Goal: Information Seeking & Learning: Learn about a topic

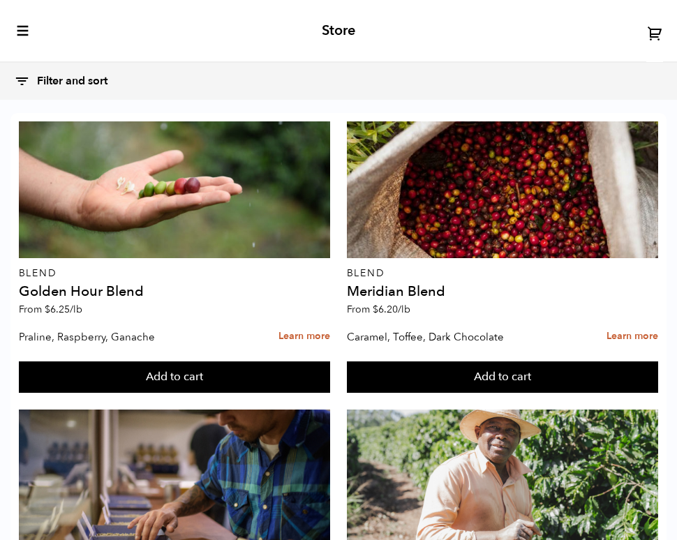
click at [36, 37] on div "Store" at bounding box center [338, 31] width 677 height 63
click at [29, 30] on icon "toggle-mobile-menu" at bounding box center [23, 31] width 14 height 14
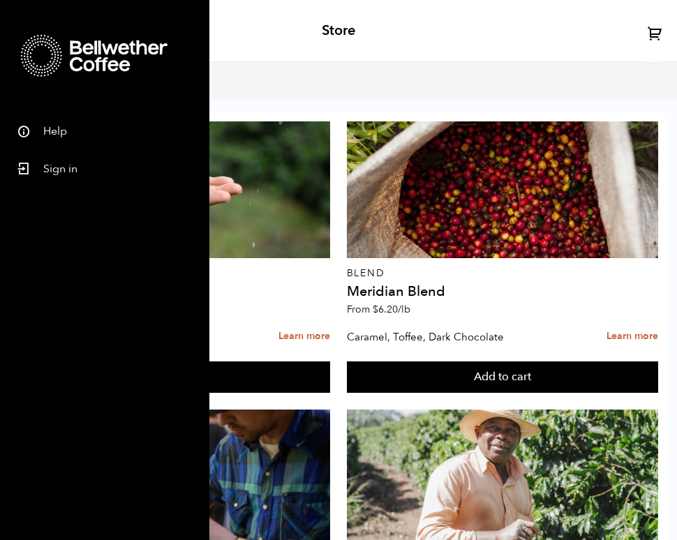
click at [225, 91] on div "Filter and sort Filter and sort Sort by: Origin Sort by: Most recent Sort by: N…" at bounding box center [323, 81] width 619 height 30
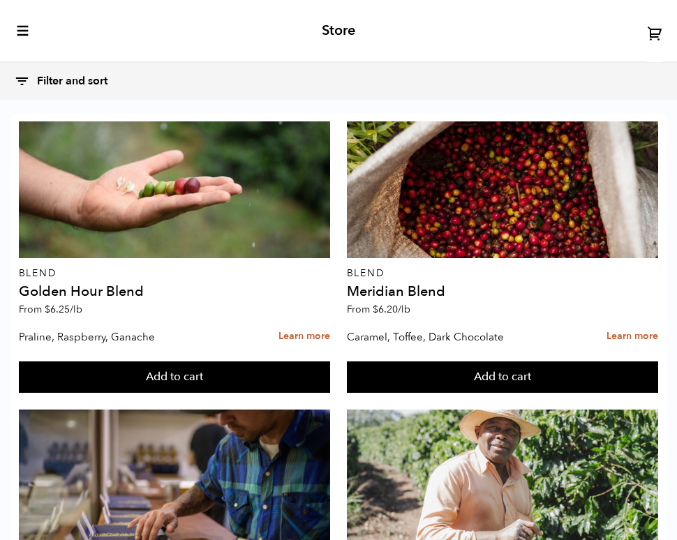
click at [82, 80] on button "Filter and sort" at bounding box center [67, 81] width 107 height 30
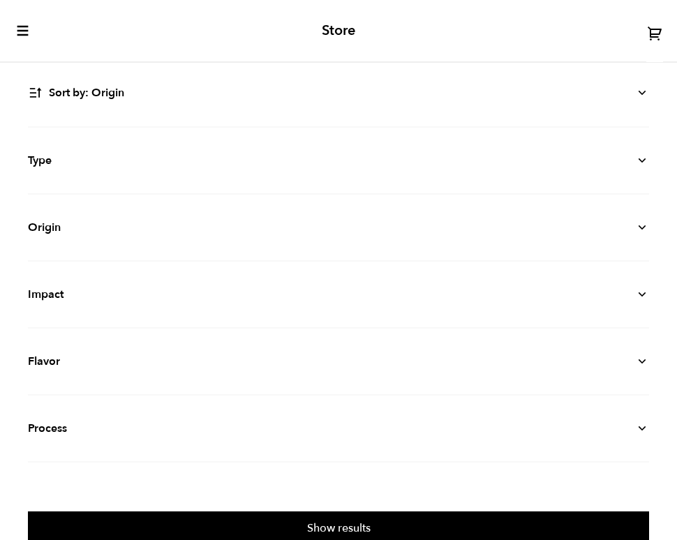
click at [495, 40] on div "Store" at bounding box center [338, 31] width 677 height 63
click at [320, 40] on div "Store" at bounding box center [338, 31] width 677 height 63
click at [338, 29] on h2 "Store" at bounding box center [339, 30] width 34 height 17
click at [23, 24] on icon "toggle-mobile-menu" at bounding box center [23, 31] width 14 height 14
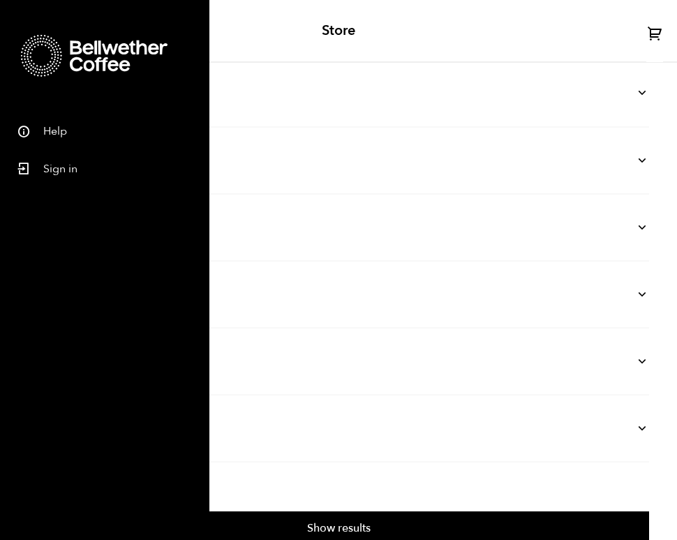
click at [225, 17] on div "Store" at bounding box center [338, 31] width 677 height 63
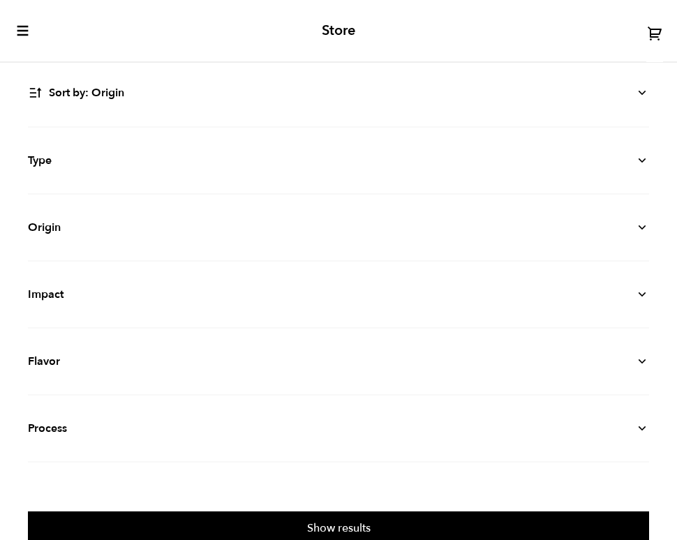
click at [94, 91] on select "Sort by: Origin Sort by: Most recent Sort by: Name Sort by: Price (high to low)…" at bounding box center [338, 93] width 621 height 32
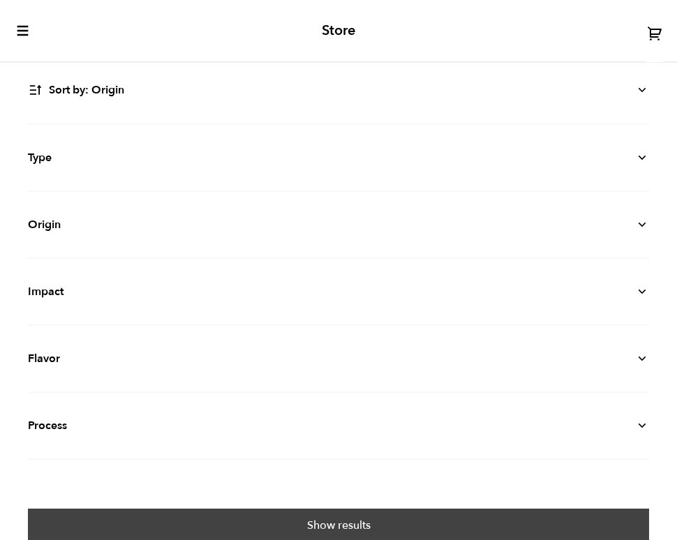
click at [392, 513] on button "Show results" at bounding box center [338, 525] width 621 height 32
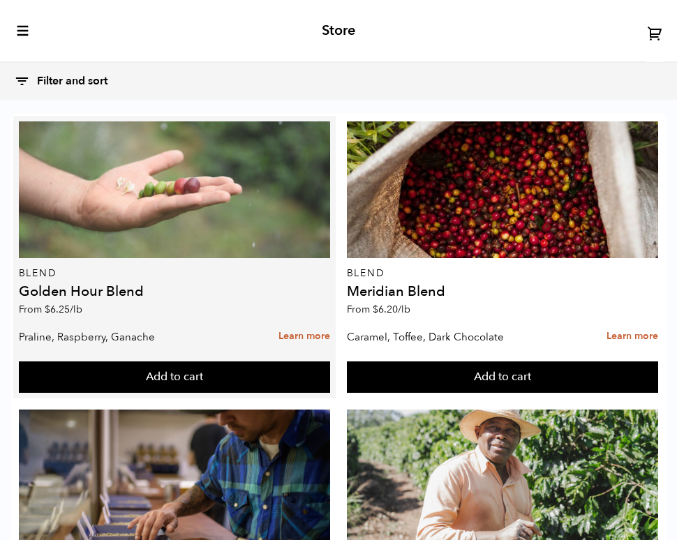
scroll to position [184, 0]
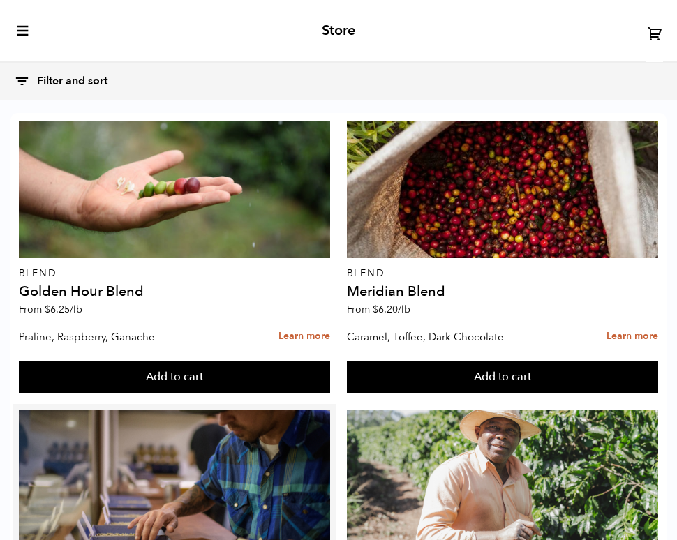
click at [198, 410] on div "Blend Sunrise Blend From $ 6.15 /lb" at bounding box center [174, 511] width 311 height 202
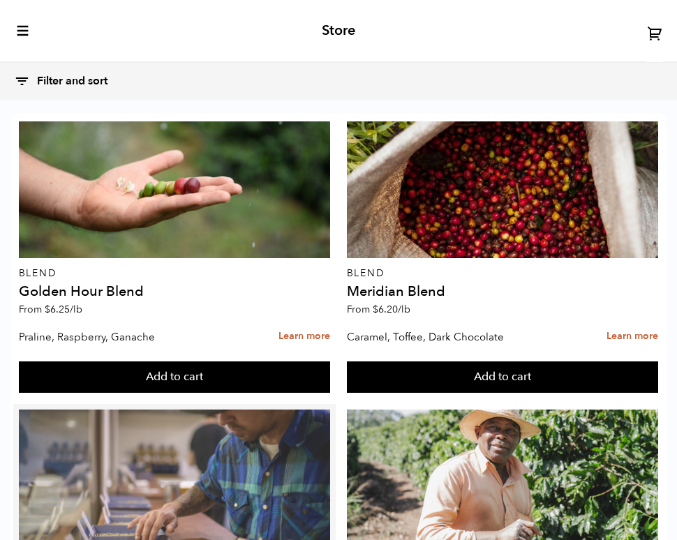
click at [116, 410] on div at bounding box center [174, 478] width 311 height 137
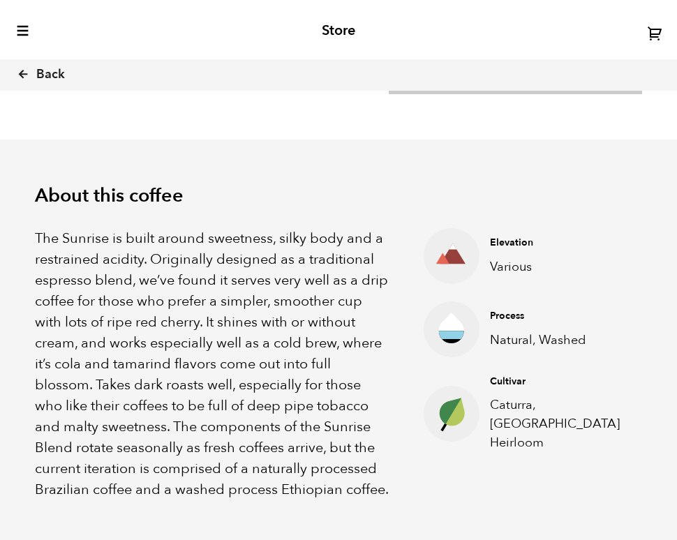
scroll to position [357, 0]
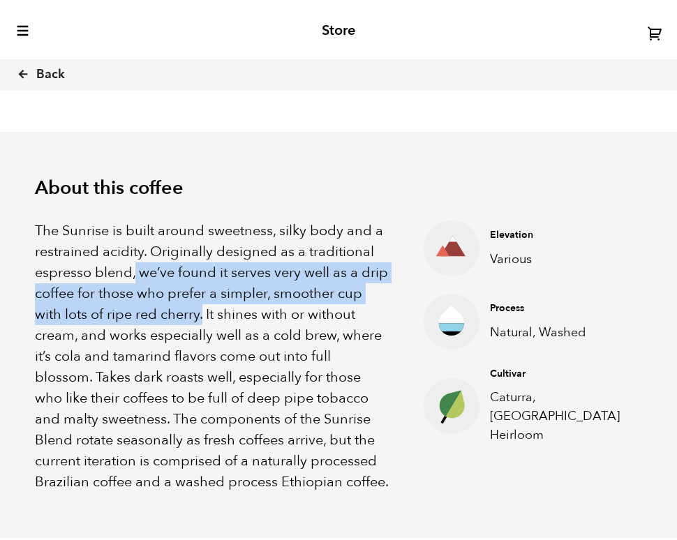
drag, startPoint x: 137, startPoint y: 272, endPoint x: 205, endPoint y: 309, distance: 76.8
click at [205, 309] on p "The Sunrise is built around sweetness, silky body and a restrained acidity. Ori…" at bounding box center [212, 357] width 354 height 272
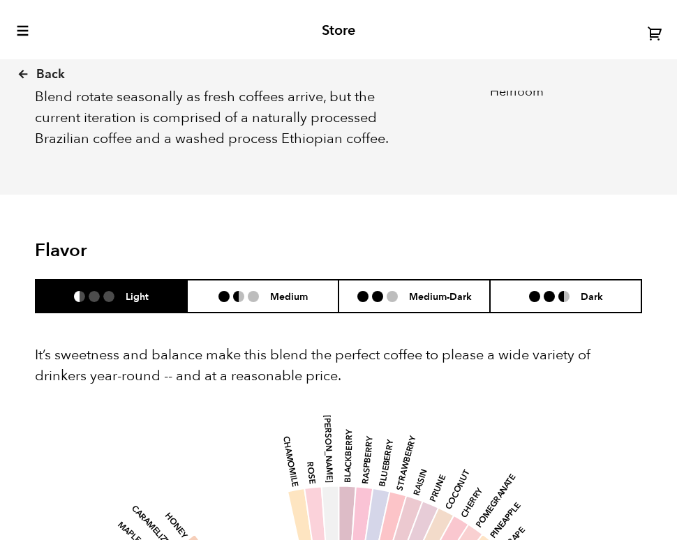
scroll to position [713, 0]
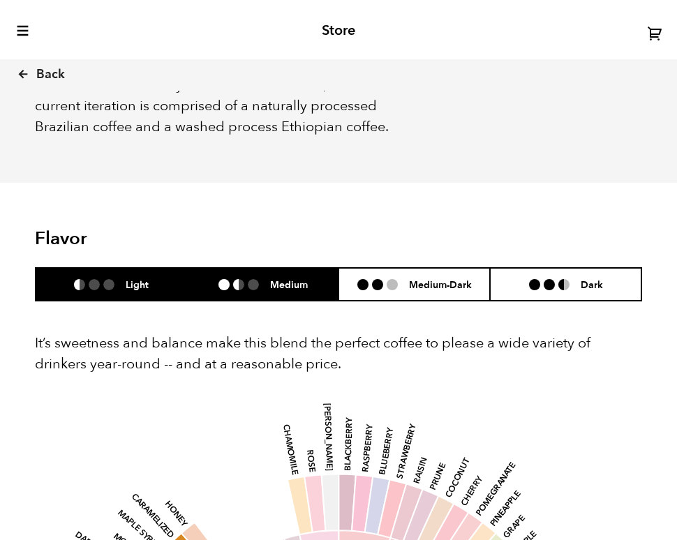
click at [252, 292] on li "Medium" at bounding box center [262, 284] width 151 height 33
click at [172, 290] on li "Light" at bounding box center [111, 284] width 151 height 33
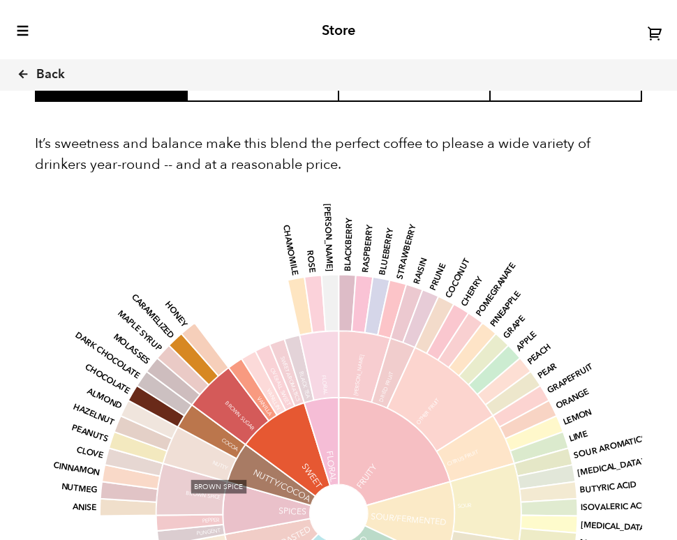
scroll to position [896, 0]
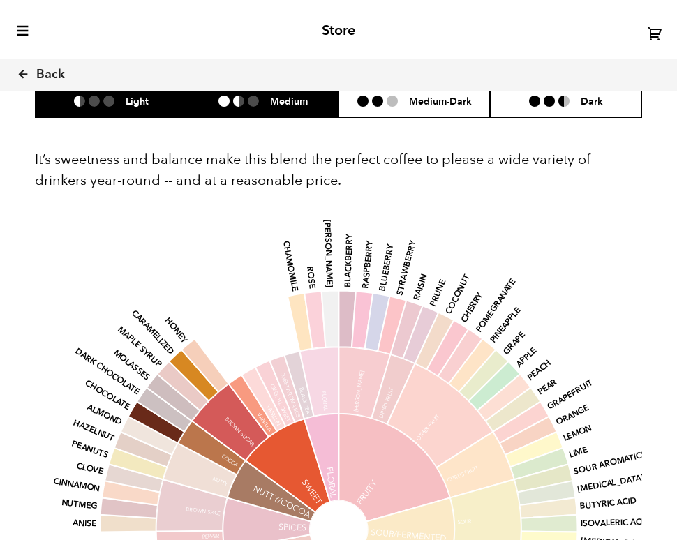
click at [285, 95] on h6 "Medium" at bounding box center [289, 101] width 38 height 12
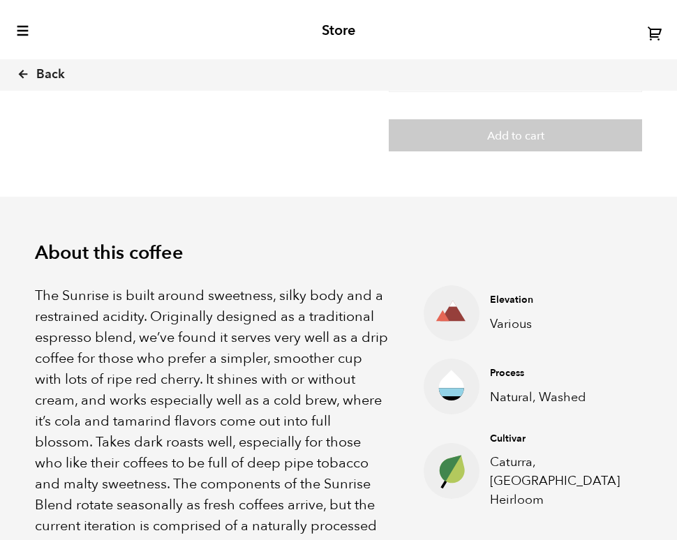
scroll to position [0, 0]
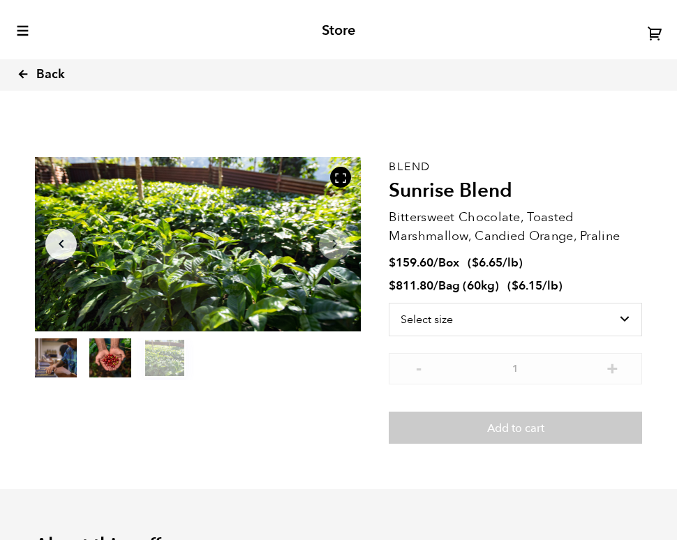
click at [46, 89] on link "Back" at bounding box center [60, 74] width 87 height 47
